Goal: Obtain resource: Download file/media

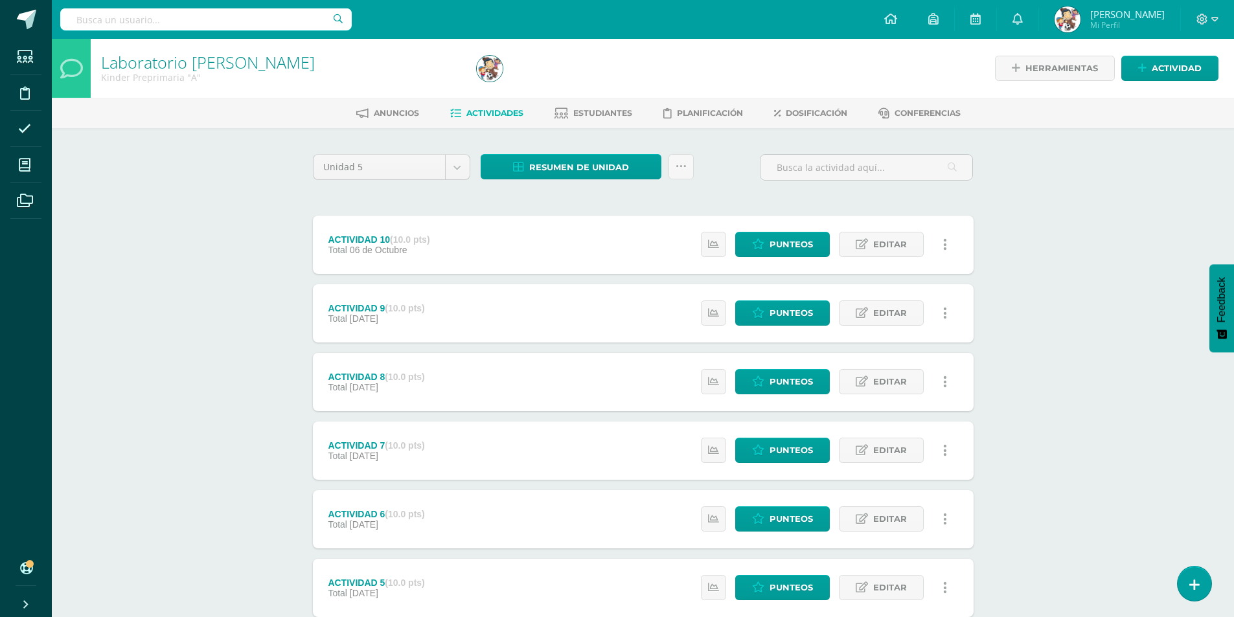
click at [1060, 209] on div "Laboratorio de Inglés Kinder Preprimaria "A" Herramientas Detalle de asistencia…" at bounding box center [643, 506] width 1182 height 935
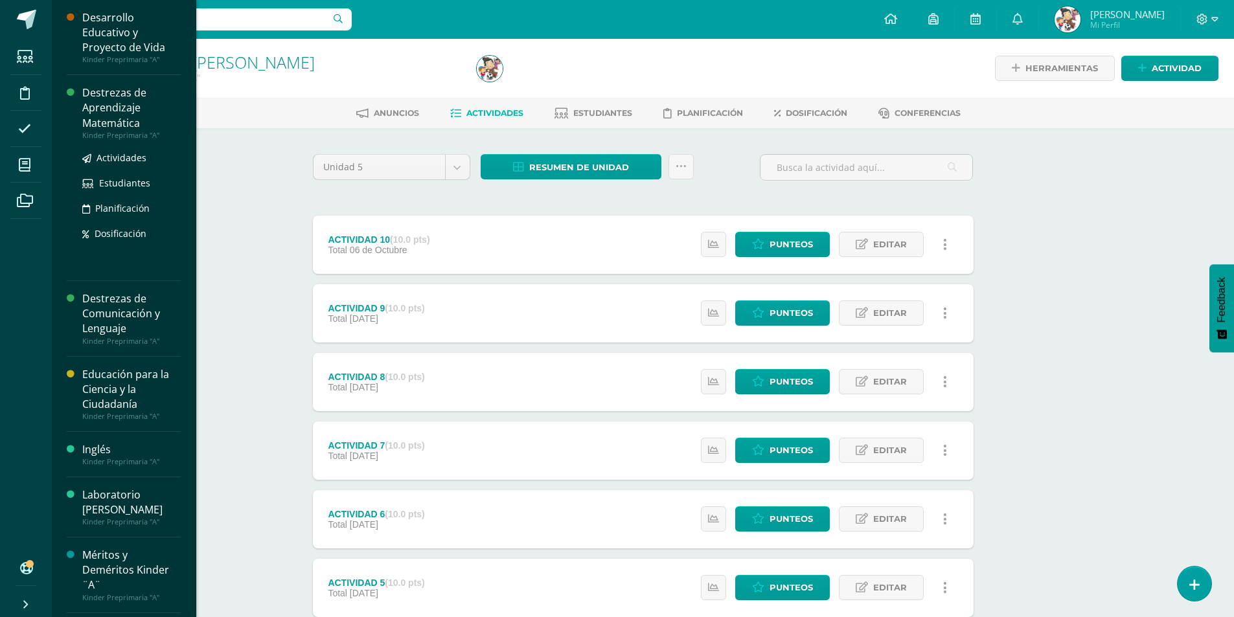
click at [102, 111] on div "Destrezas de Aprendizaje Matemática" at bounding box center [131, 107] width 98 height 45
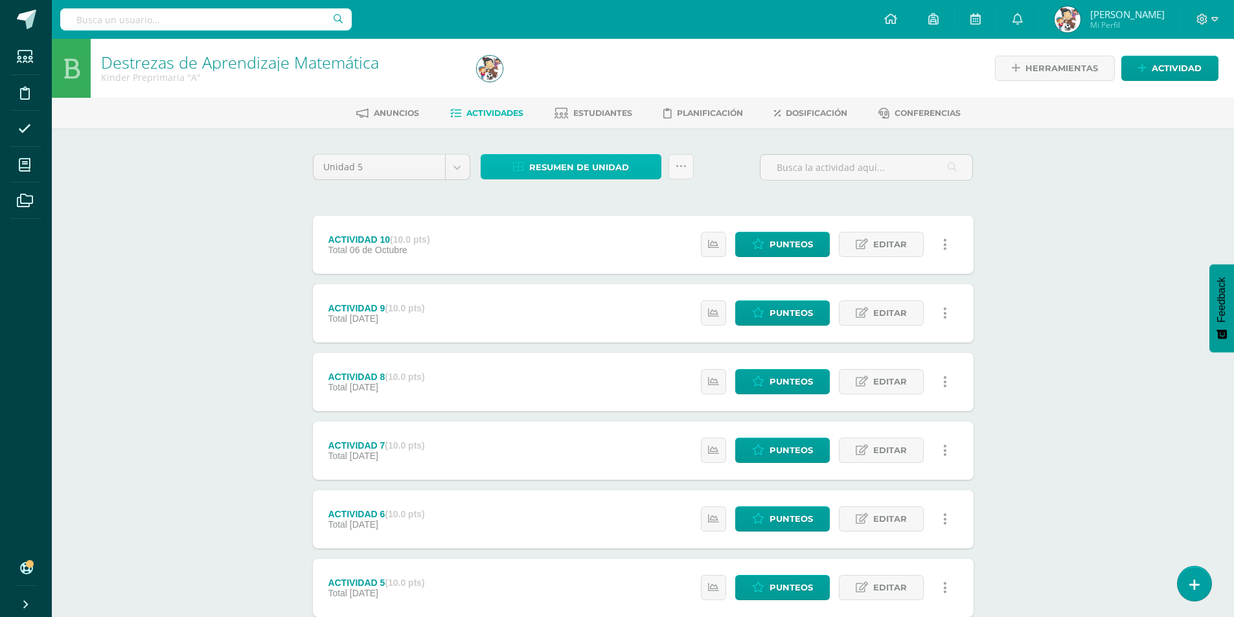
click at [547, 165] on span "Resumen de unidad" at bounding box center [579, 167] width 100 height 24
click at [571, 85] on link "Descargar como HTML" at bounding box center [571, 83] width 138 height 20
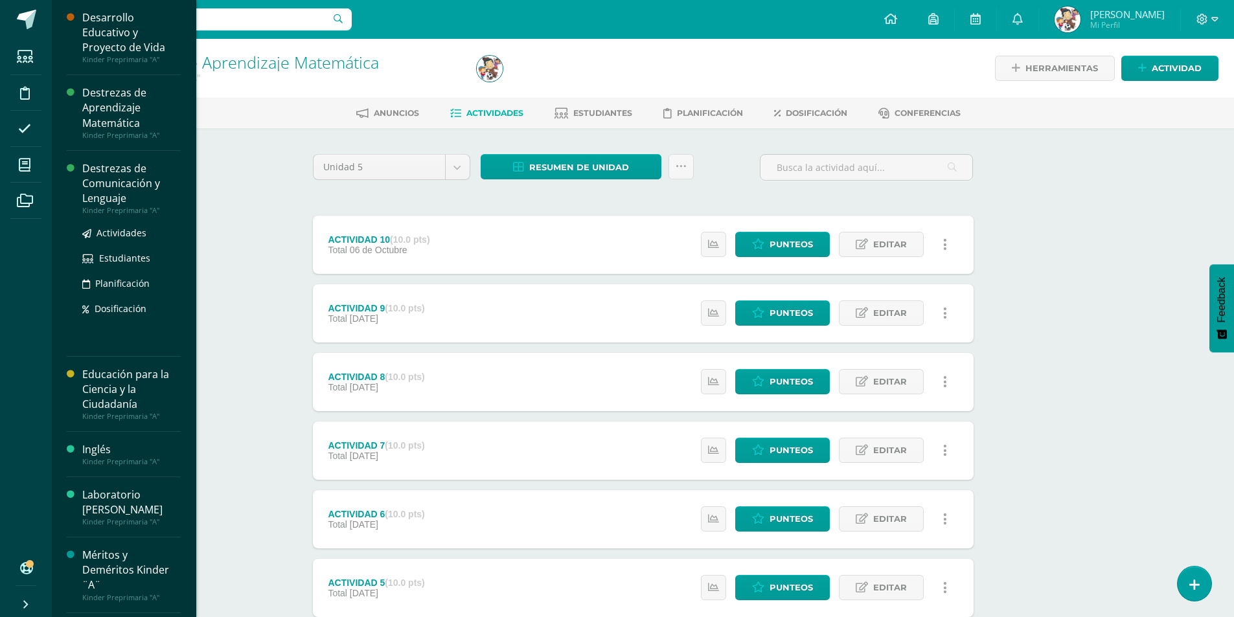
click at [123, 187] on div "Destrezas de Comunicación y Lenguaje" at bounding box center [131, 183] width 98 height 45
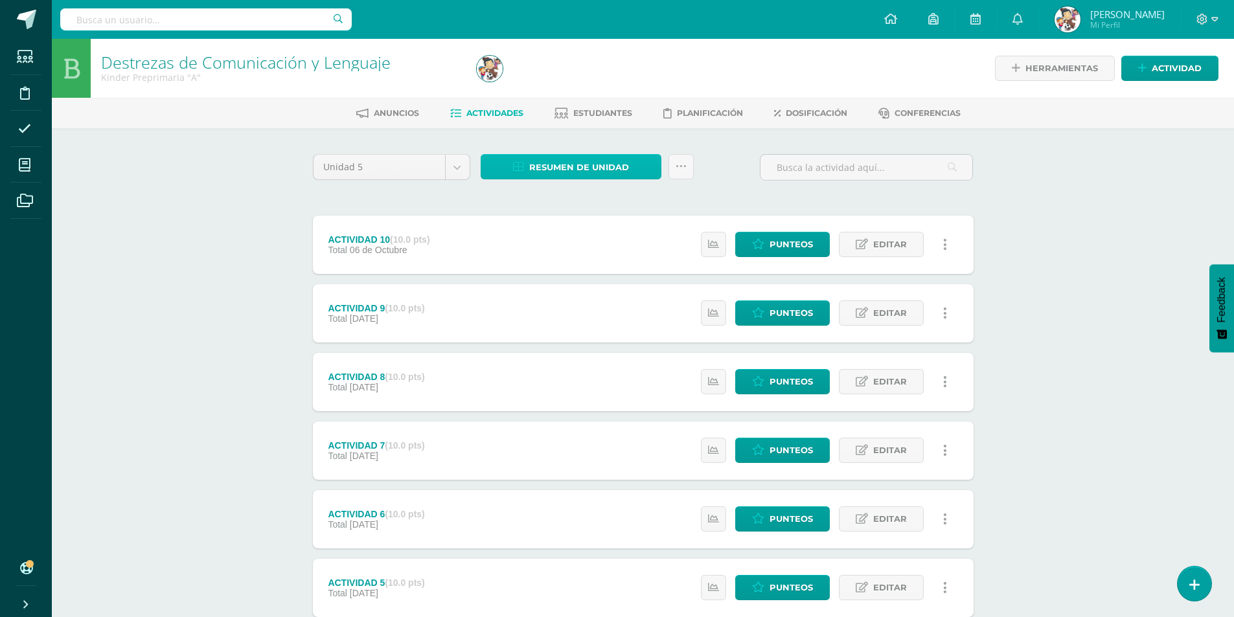
click at [530, 172] on span "Resumen de unidad" at bounding box center [579, 167] width 100 height 24
click at [587, 77] on link "Descargar como HTML" at bounding box center [571, 83] width 138 height 20
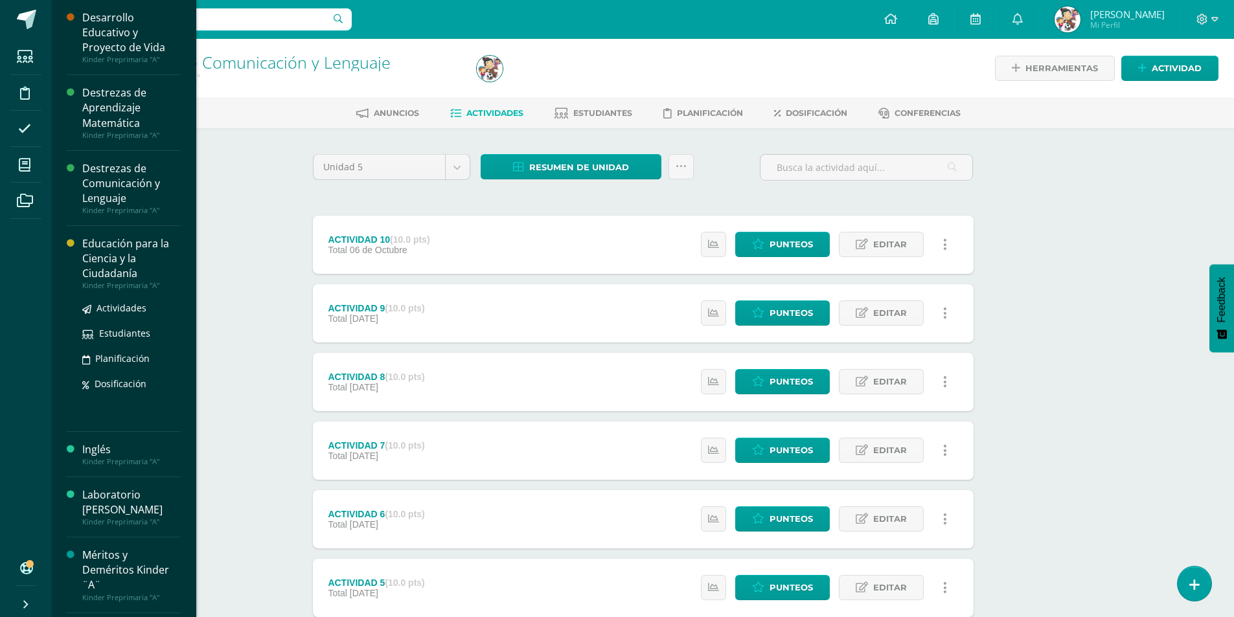
click at [103, 253] on div "Educación para la Ciencia y la Ciudadanía" at bounding box center [131, 258] width 98 height 45
